Goal: Transaction & Acquisition: Purchase product/service

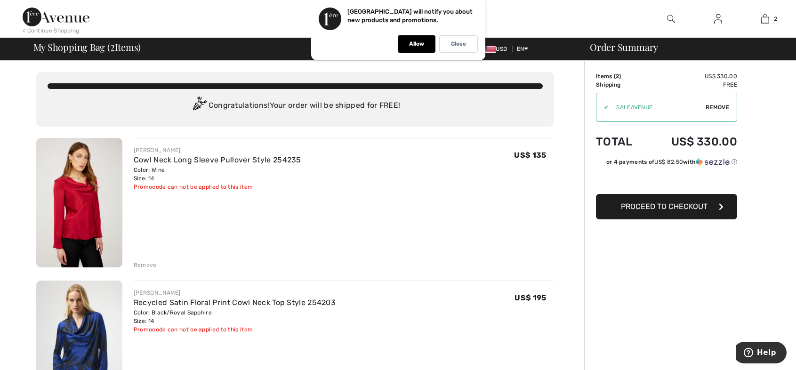
click at [648, 196] on button "Proceed to Checkout" at bounding box center [666, 206] width 141 height 25
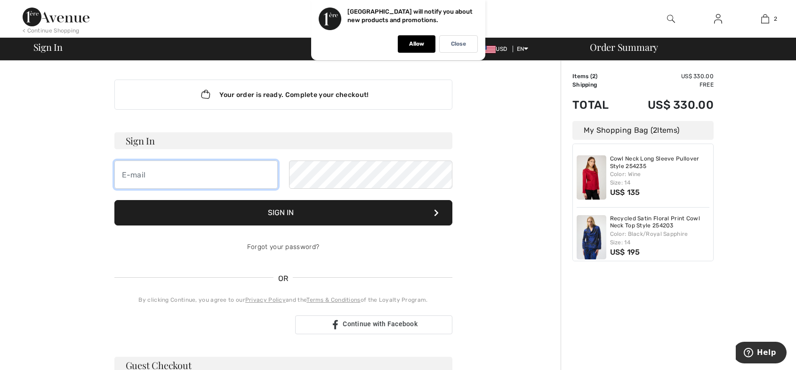
click at [138, 173] on input "email" at bounding box center [195, 174] width 163 height 28
type input "gjw444!@aol.com"
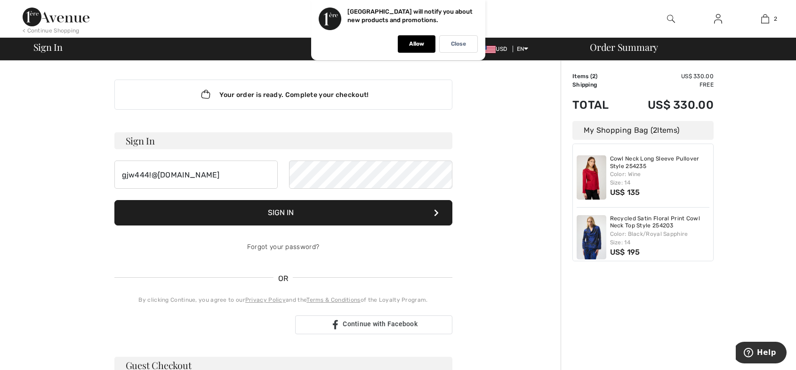
click at [274, 200] on form "Sign In gjw444!@aol.com Sign In Forgot your password?" at bounding box center [283, 196] width 338 height 129
click at [279, 212] on button "Sign In" at bounding box center [283, 212] width 338 height 25
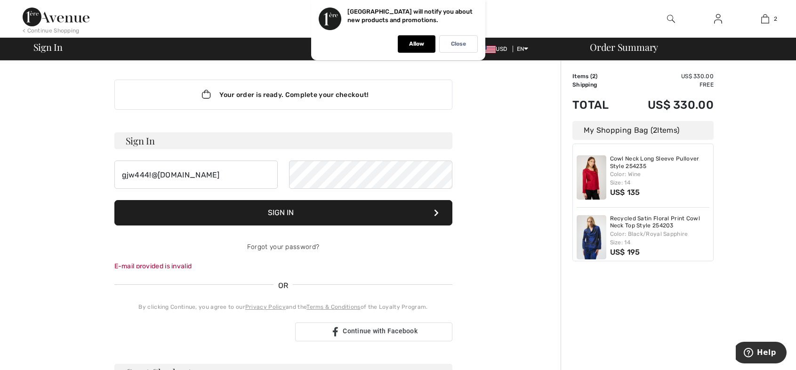
click at [279, 212] on button "Sign In" at bounding box center [283, 212] width 338 height 25
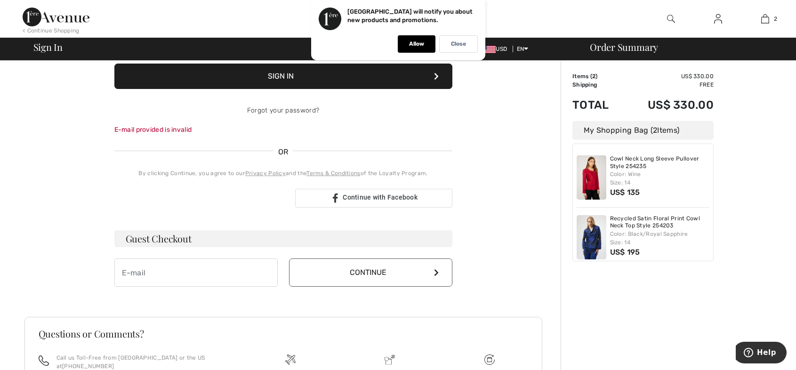
scroll to position [141, 0]
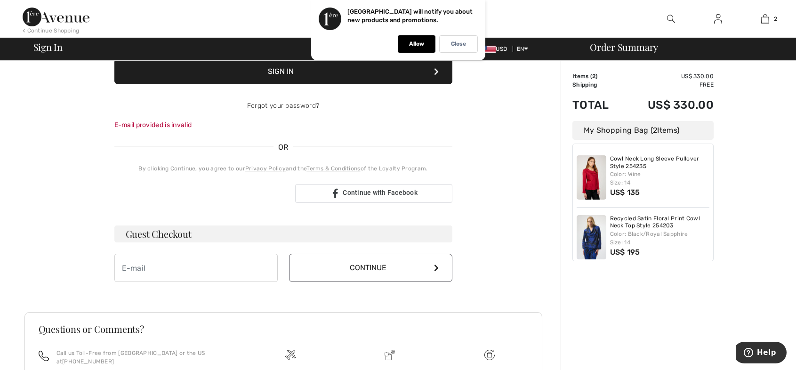
click at [204, 235] on h3 "Guest Checkout" at bounding box center [283, 233] width 338 height 17
click at [138, 276] on input "email" at bounding box center [195, 268] width 163 height 28
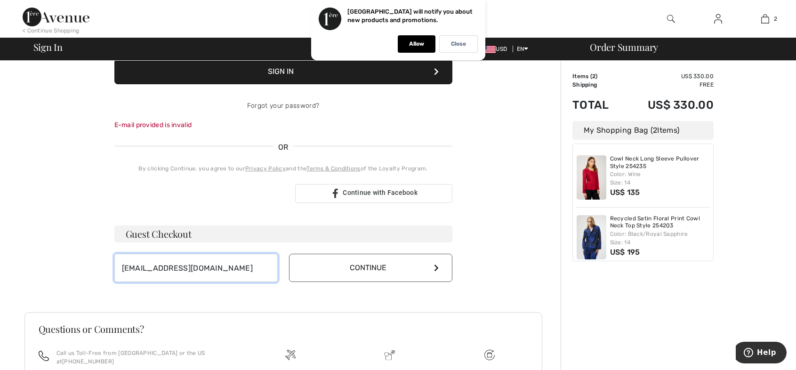
type input "gjw444@aol.com"
click at [348, 265] on button "Continue" at bounding box center [370, 268] width 163 height 28
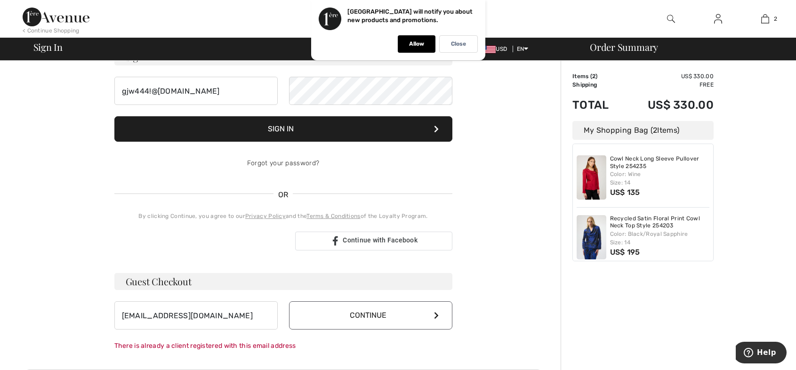
scroll to position [63, 0]
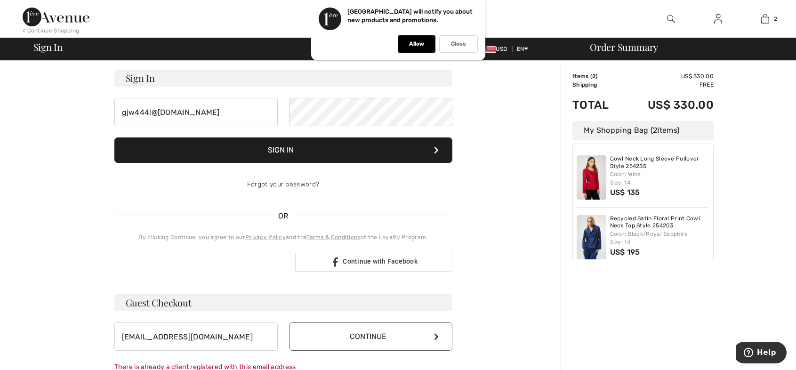
click at [294, 146] on button "Sign In" at bounding box center [283, 149] width 338 height 25
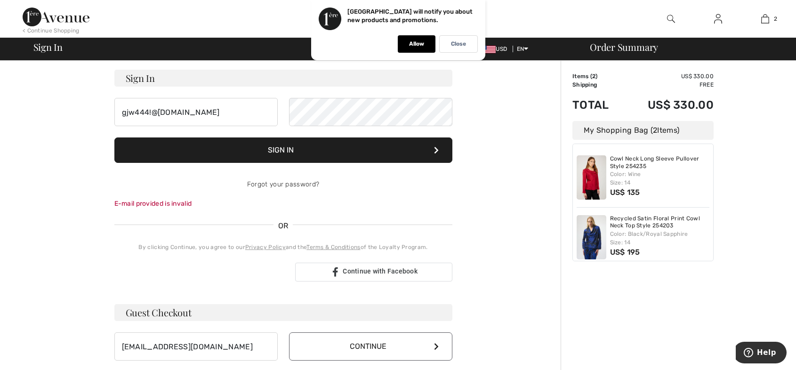
click at [414, 39] on div "Allow" at bounding box center [417, 43] width 38 height 17
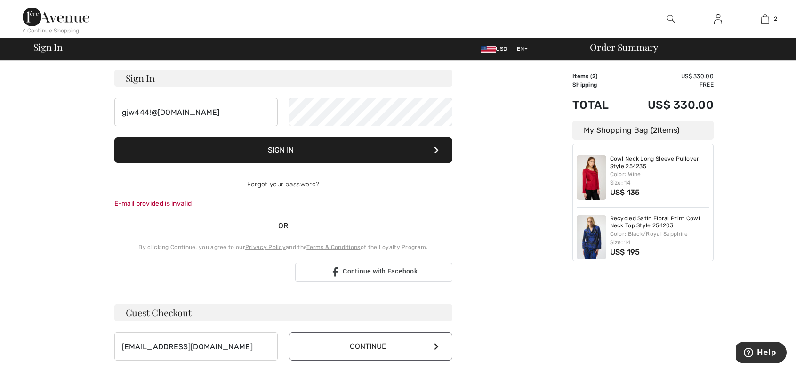
click at [283, 140] on button "Sign In" at bounding box center [283, 149] width 338 height 25
click at [232, 312] on h3 "Guest Checkout" at bounding box center [283, 312] width 338 height 17
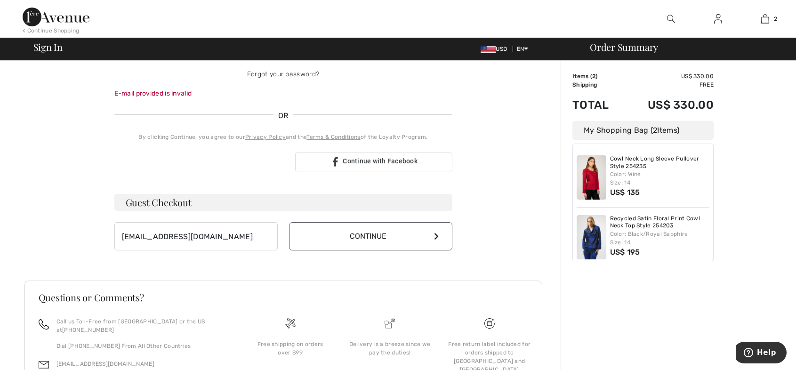
scroll to position [204, 0]
